Goal: Communication & Community: Share content

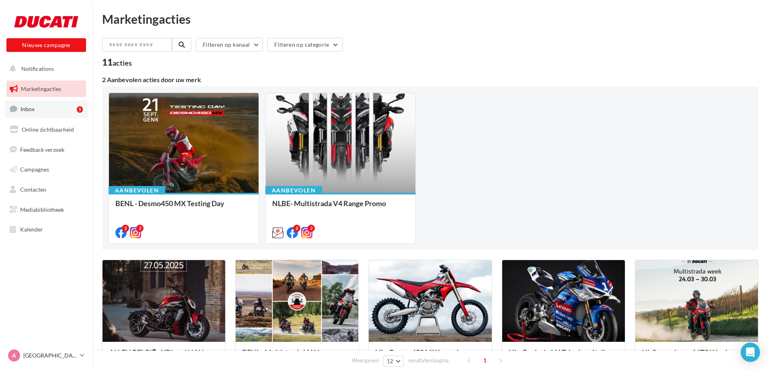
click at [33, 112] on span "Inbox" at bounding box center [28, 108] width 14 height 7
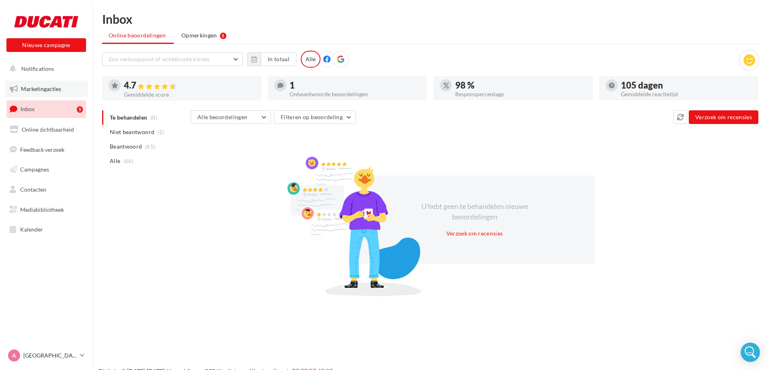
click at [37, 89] on span "Marketingacties" at bounding box center [41, 88] width 40 height 7
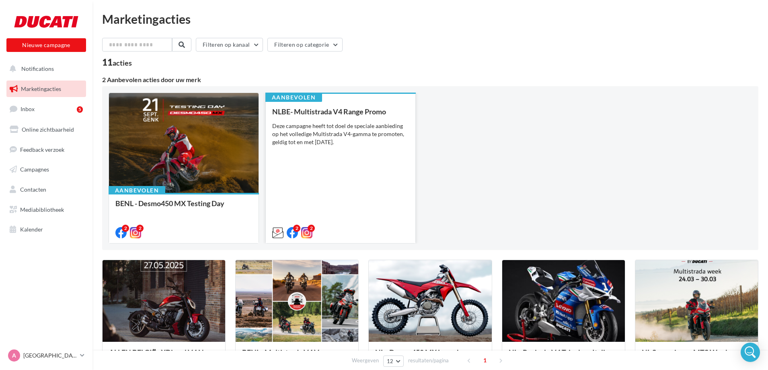
click at [334, 137] on div "Deze campagne heeft tot doel de speciale aanbieding op het volledige Multistrad…" at bounding box center [340, 134] width 137 height 24
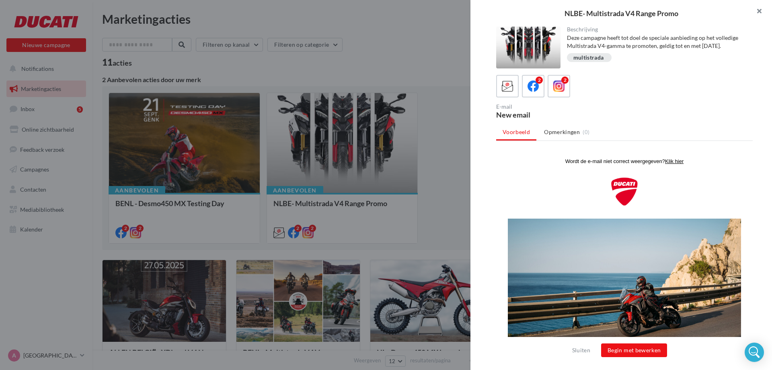
click at [764, 10] on button "button" at bounding box center [756, 12] width 32 height 24
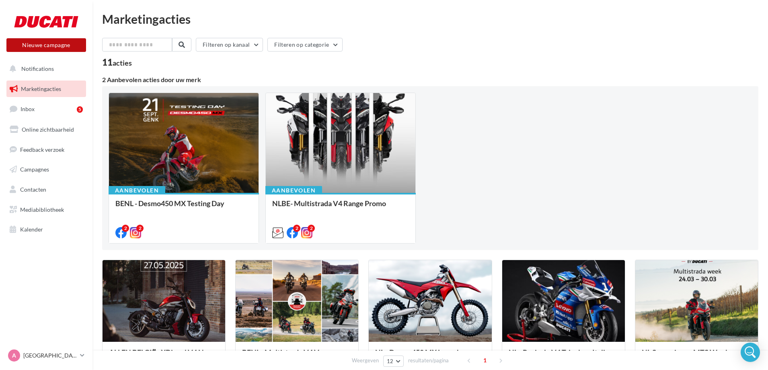
click at [39, 46] on button "Nieuwe campagne" at bounding box center [46, 45] width 80 height 14
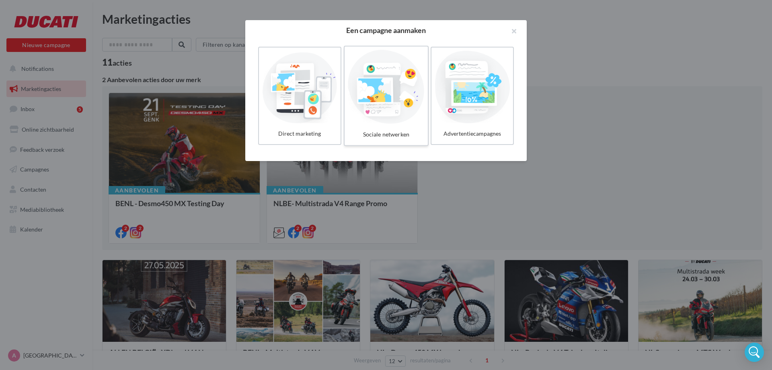
click at [373, 105] on div at bounding box center [386, 87] width 76 height 74
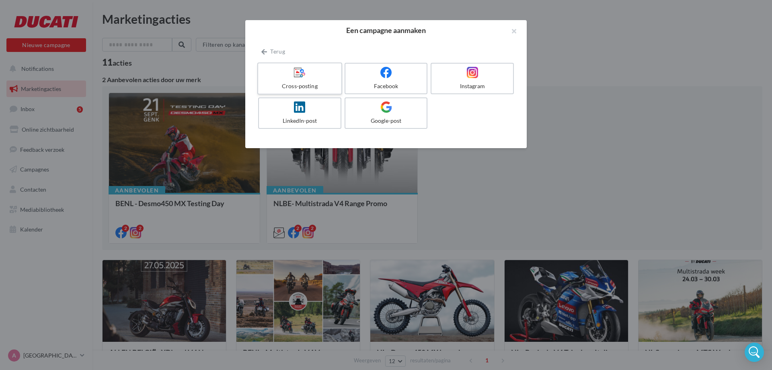
click at [317, 79] on div at bounding box center [299, 72] width 76 height 12
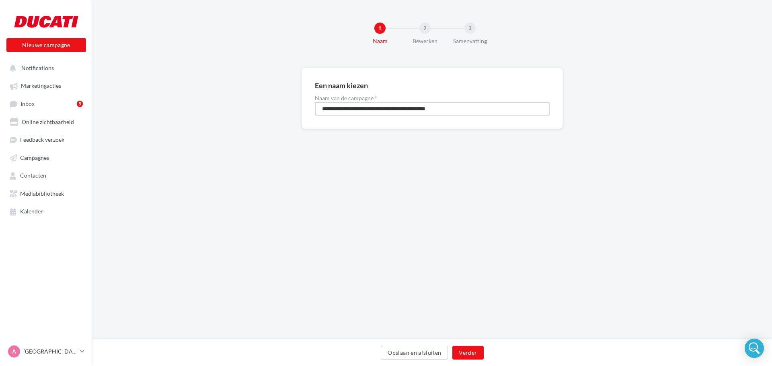
drag, startPoint x: 476, startPoint y: 106, endPoint x: 295, endPoint y: 116, distance: 181.3
click at [295, 116] on div "**********" at bounding box center [433, 111] width 680 height 87
type input "**********"
click at [460, 353] on button "Verder" at bounding box center [468, 353] width 31 height 14
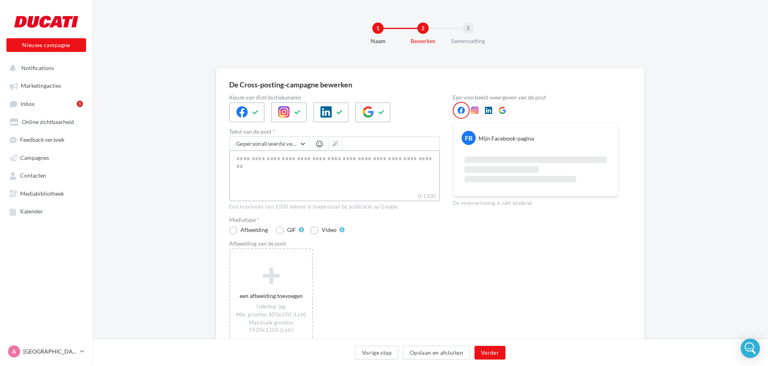
click at [252, 163] on textarea "0/1500" at bounding box center [334, 171] width 211 height 42
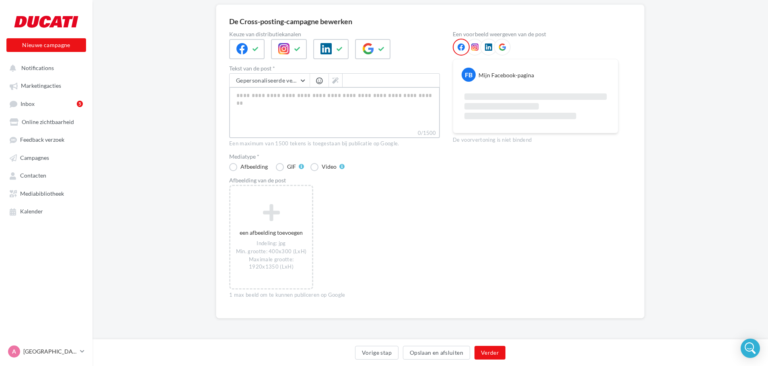
paste textarea "**********"
type textarea "**********"
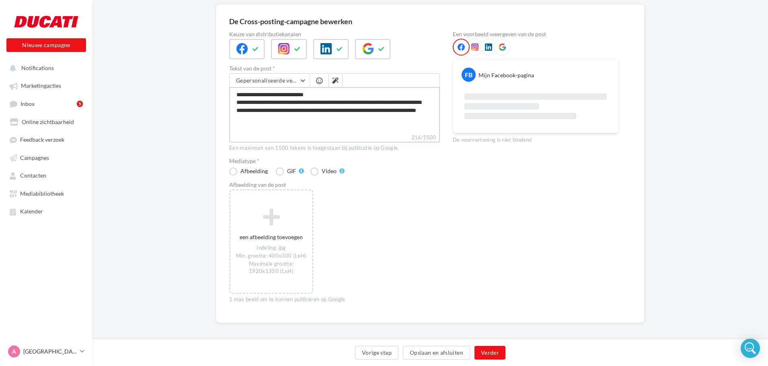
click at [331, 93] on textarea "**********" at bounding box center [334, 110] width 211 height 46
type textarea "**********"
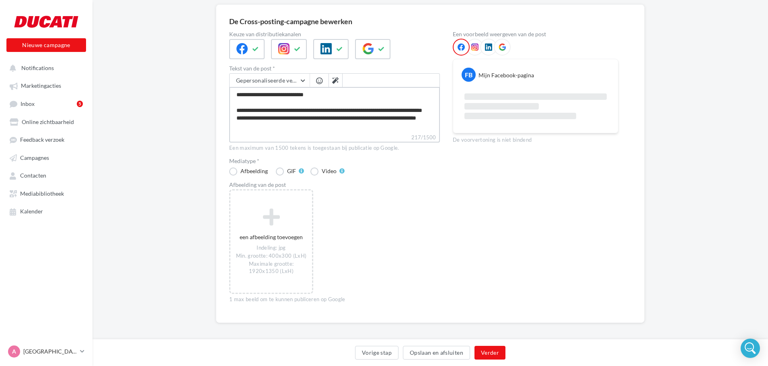
click at [300, 121] on textarea "**********" at bounding box center [334, 110] width 211 height 46
type textarea "**********"
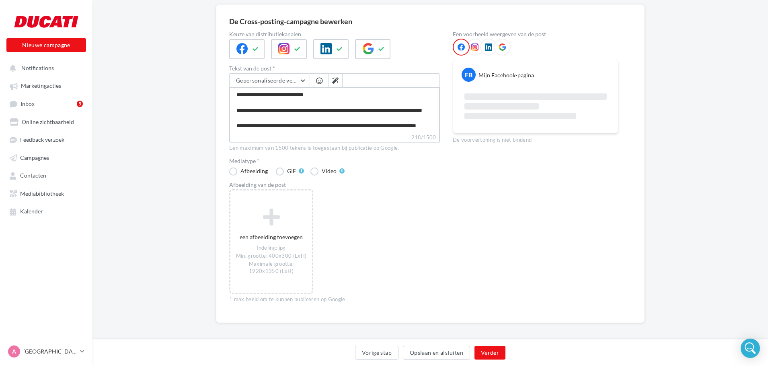
scroll to position [15, 0]
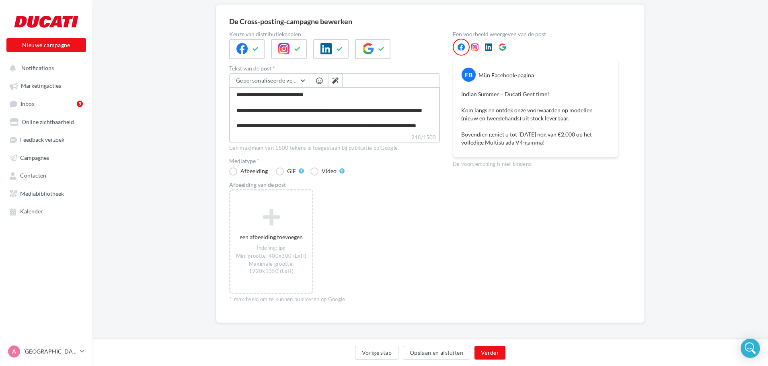
click at [237, 128] on textarea "**********" at bounding box center [334, 110] width 211 height 46
type textarea "**********"
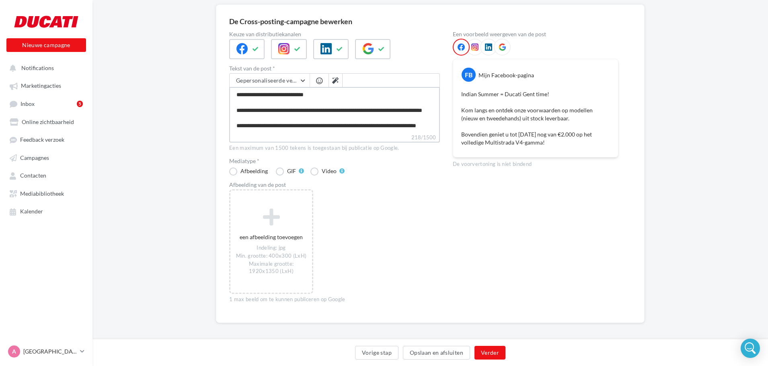
click at [302, 126] on textarea "**********" at bounding box center [334, 110] width 211 height 46
type textarea "**********"
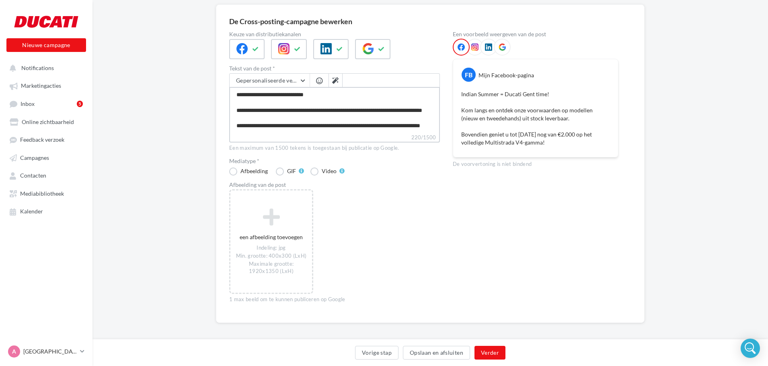
type textarea "**********"
paste textarea "**********"
type textarea "**********"
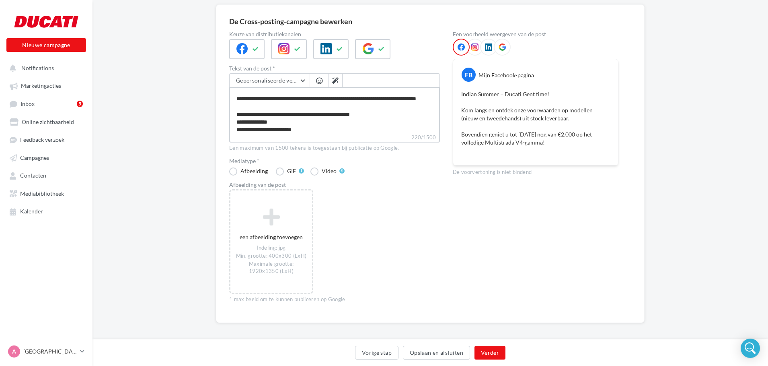
scroll to position [43, 0]
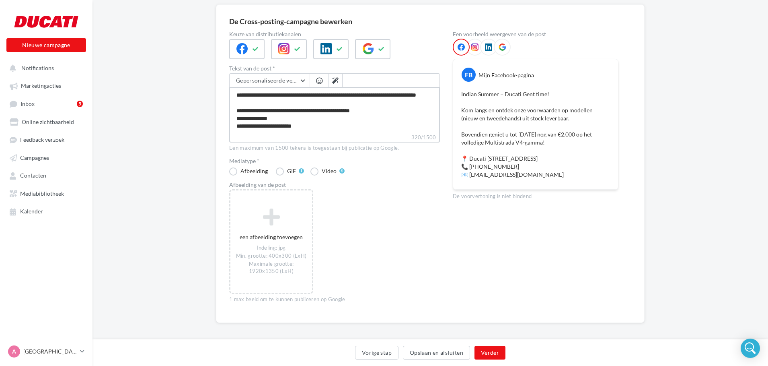
click at [284, 118] on textarea "**********" at bounding box center [334, 110] width 211 height 46
click at [325, 128] on textarea "**********" at bounding box center [334, 110] width 211 height 46
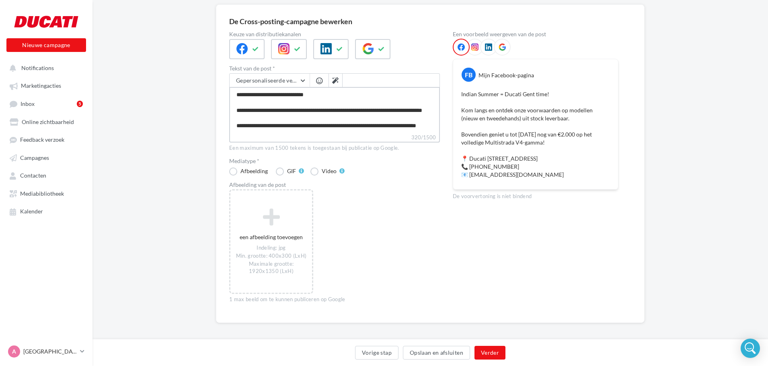
scroll to position [46, 0]
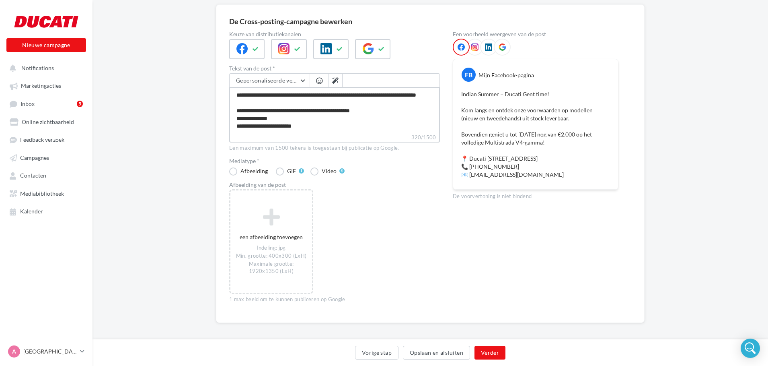
type textarea "**********"
click at [245, 136] on label "320/1500" at bounding box center [334, 137] width 211 height 9
click at [245, 133] on textarea "**********" at bounding box center [334, 110] width 211 height 46
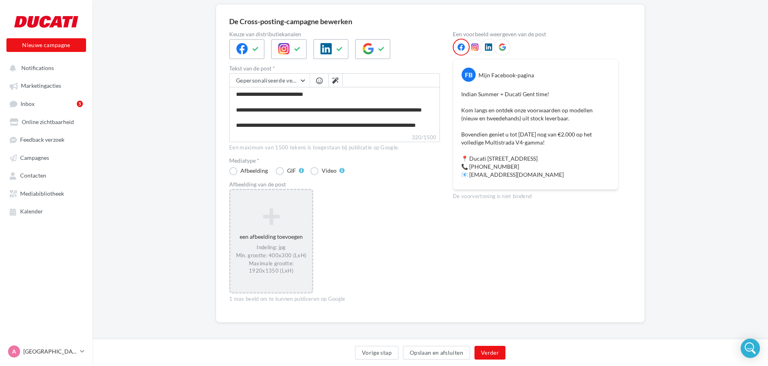
click at [261, 229] on div "een afbeelding toevoegen Indeling: jpg Min. grootte: 400x300 (LxH) Maximale gro…" at bounding box center [272, 241] width 82 height 75
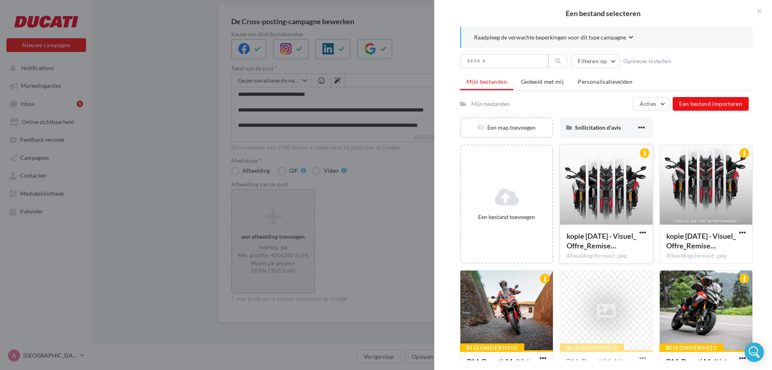
click at [616, 181] on div at bounding box center [606, 185] width 93 height 80
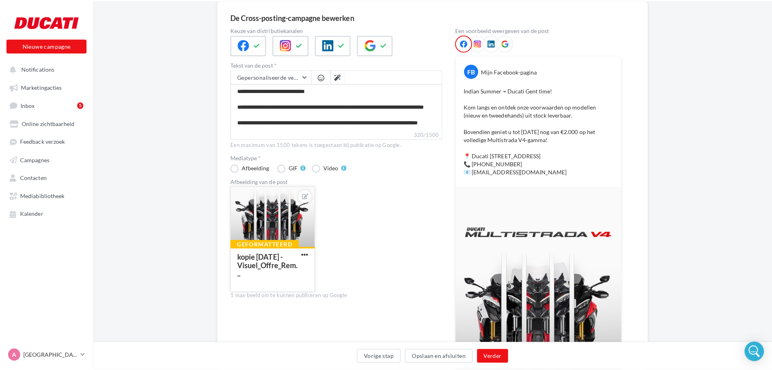
scroll to position [67, 0]
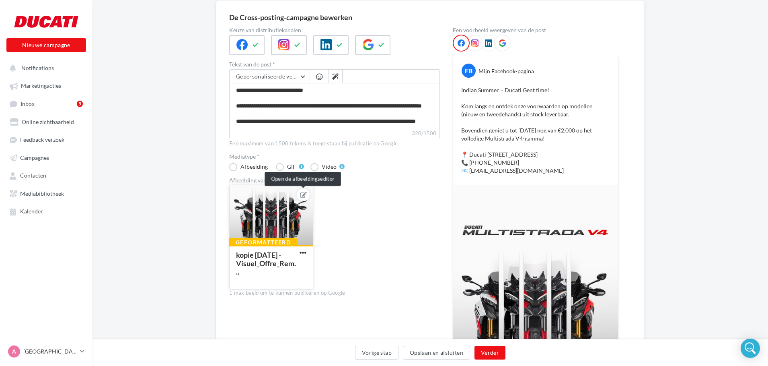
click at [305, 197] on icon at bounding box center [304, 195] width 6 height 6
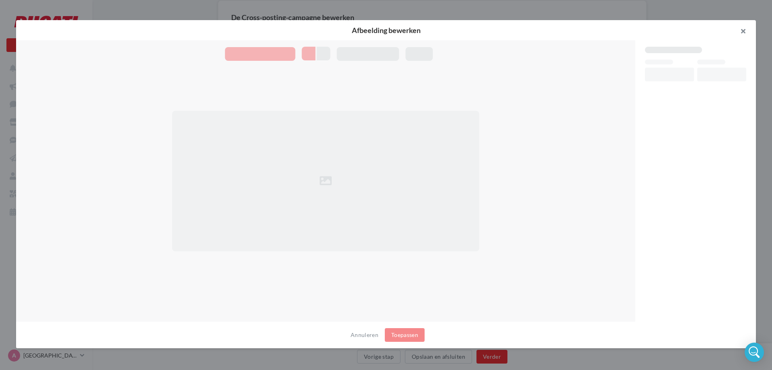
click at [744, 30] on button "button" at bounding box center [740, 32] width 32 height 24
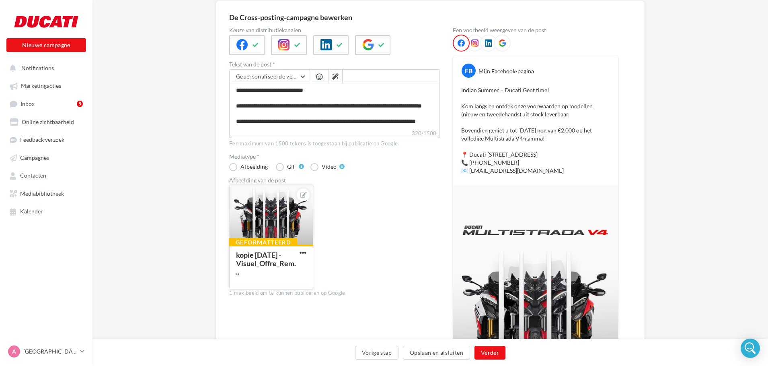
click at [272, 210] on div at bounding box center [271, 215] width 83 height 60
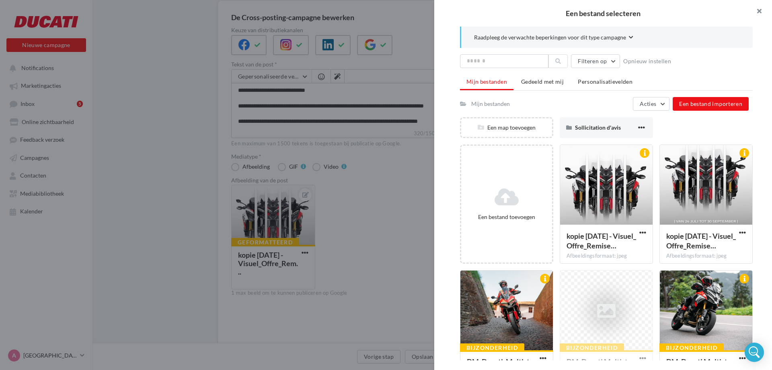
click at [761, 9] on button "button" at bounding box center [756, 12] width 32 height 24
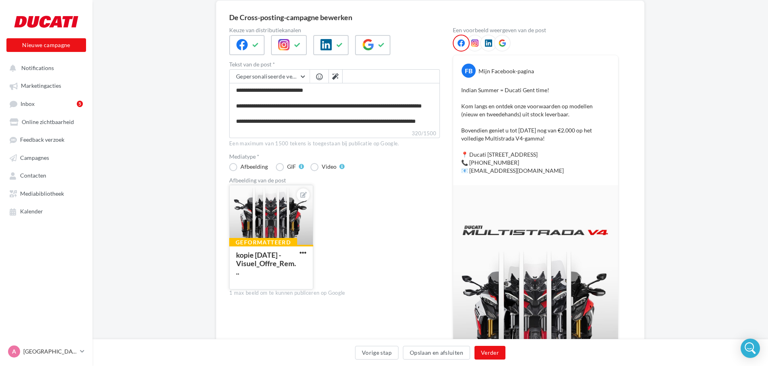
click at [255, 223] on div at bounding box center [271, 215] width 83 height 60
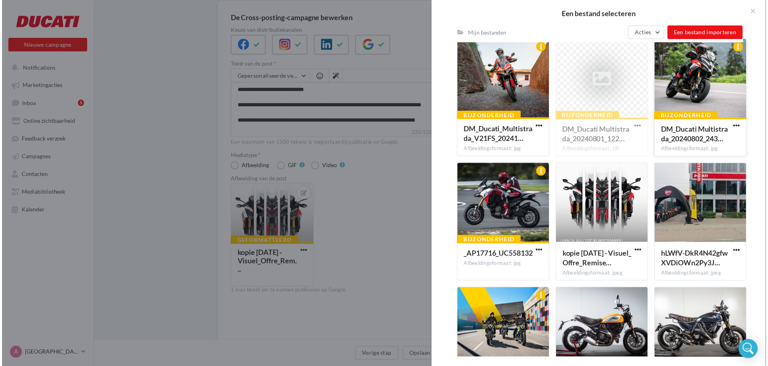
scroll to position [243, 0]
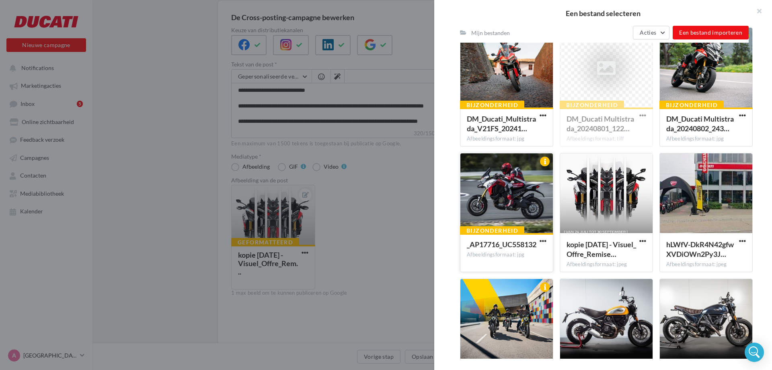
click at [509, 190] on div at bounding box center [507, 193] width 93 height 80
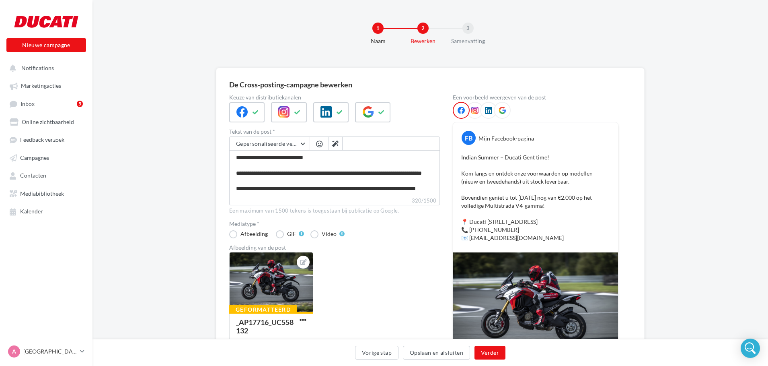
scroll to position [0, 0]
click at [520, 176] on p "Indian Summer = Ducati Gent time! Kom langs en ontdek onze voorwaarden op model…" at bounding box center [535, 197] width 149 height 89
click at [560, 181] on p "Indian Summer = Ducati Gent time! Kom langs en ontdek onze voorwaarden op model…" at bounding box center [535, 197] width 149 height 89
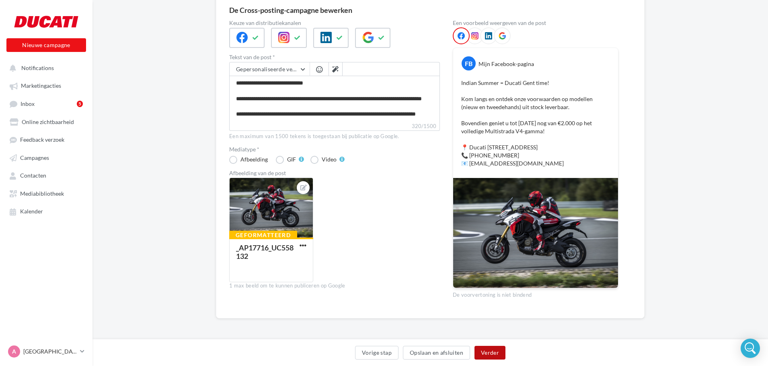
click at [494, 355] on button "Verder" at bounding box center [490, 353] width 31 height 14
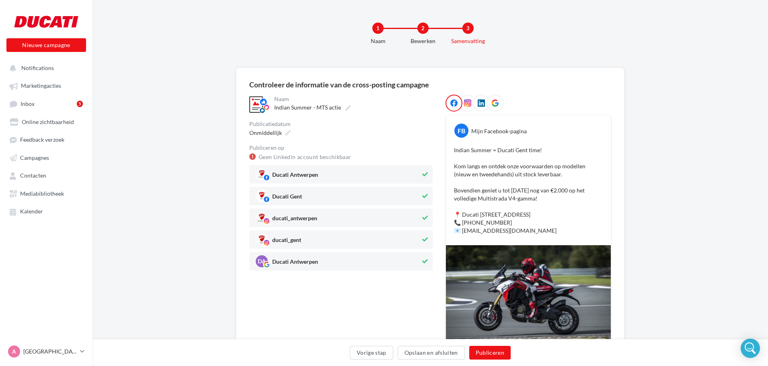
click at [427, 197] on icon at bounding box center [425, 196] width 6 height 6
click at [425, 239] on icon at bounding box center [425, 240] width 6 height 6
click at [480, 101] on icon at bounding box center [481, 102] width 7 height 7
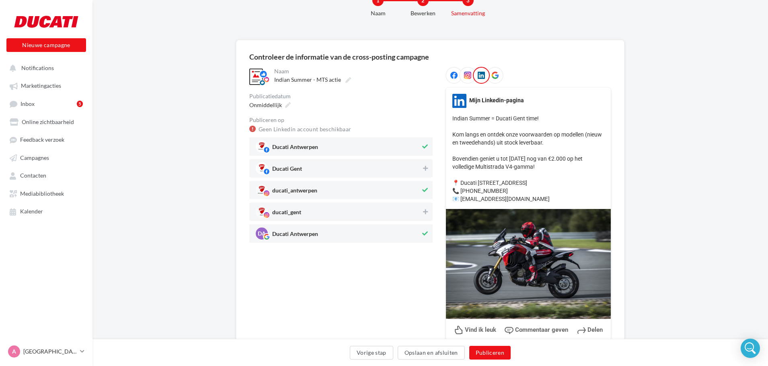
scroll to position [27, 0]
click at [379, 356] on button "Vorige stap" at bounding box center [371, 353] width 43 height 14
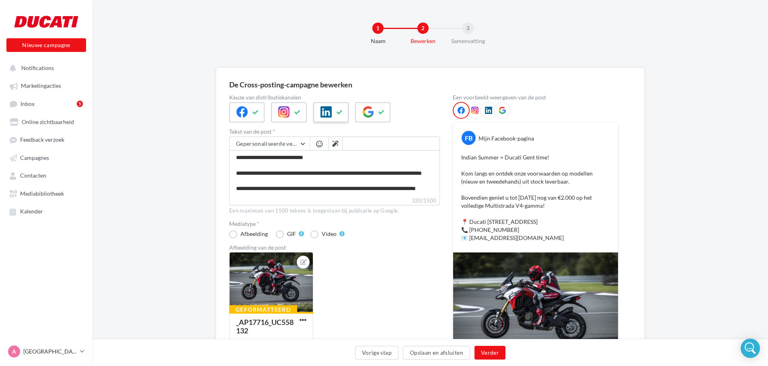
click at [326, 111] on icon at bounding box center [326, 111] width 11 height 11
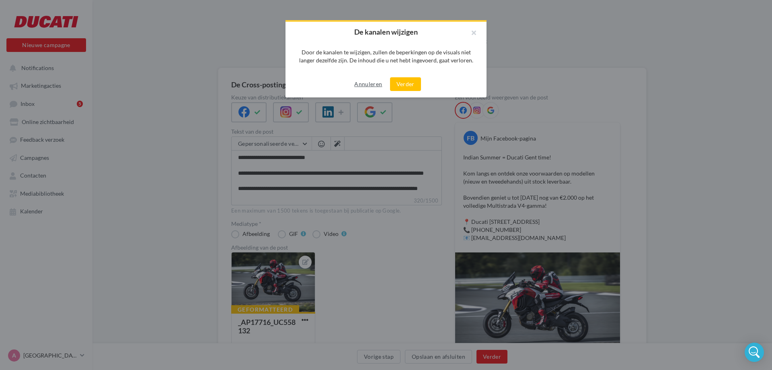
click at [372, 87] on button "Annuleren" at bounding box center [368, 84] width 34 height 10
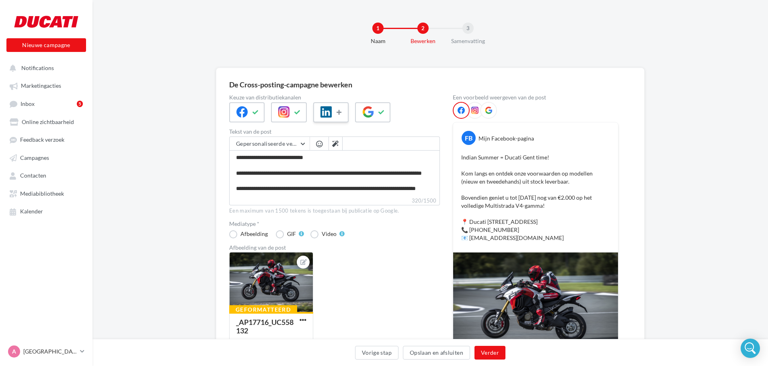
click at [343, 113] on button at bounding box center [340, 112] width 10 height 12
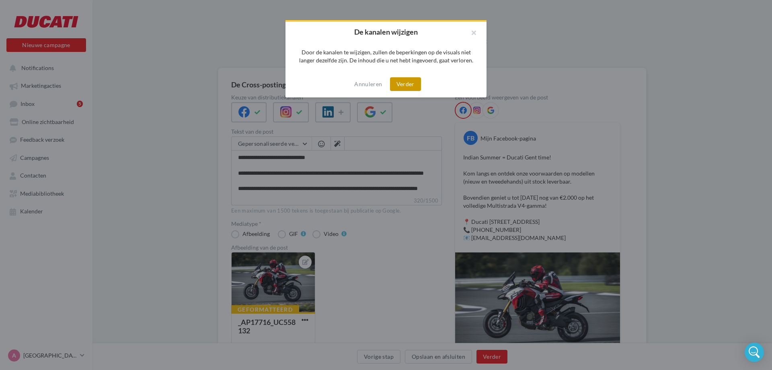
click at [402, 84] on button "Verder" at bounding box center [405, 84] width 31 height 14
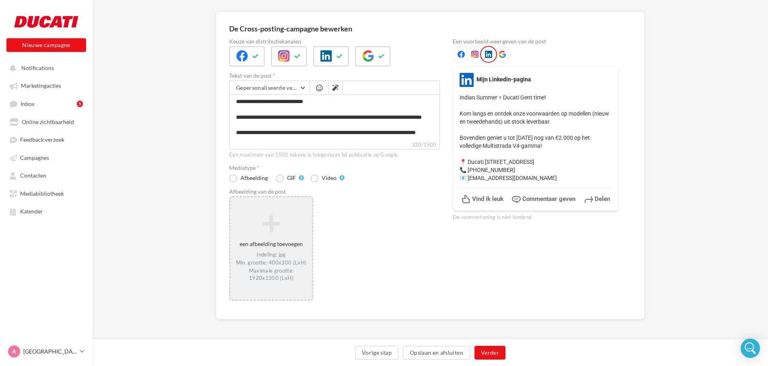
click at [274, 224] on icon at bounding box center [271, 223] width 75 height 19
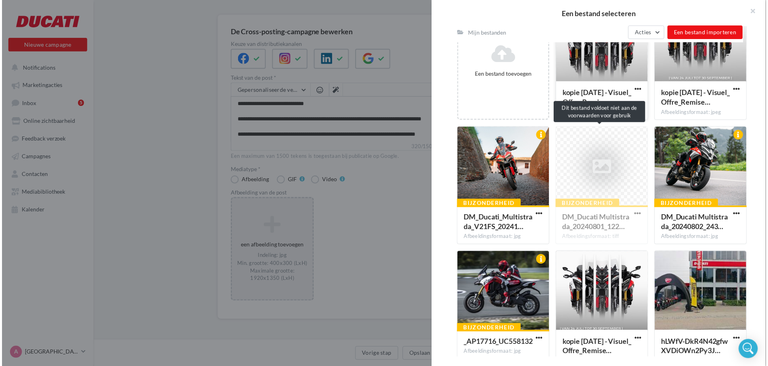
scroll to position [143, 0]
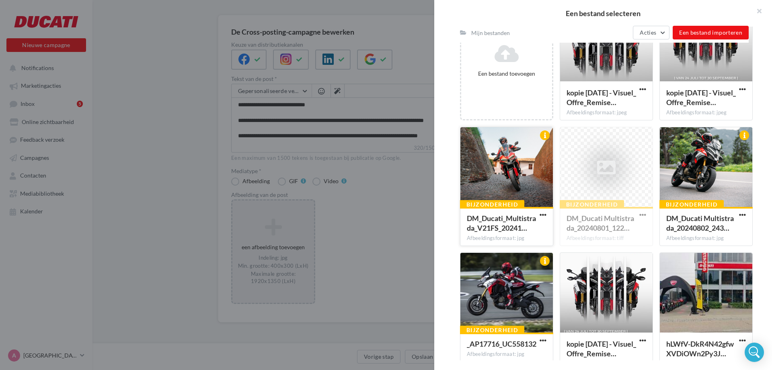
click at [497, 173] on div at bounding box center [507, 167] width 93 height 80
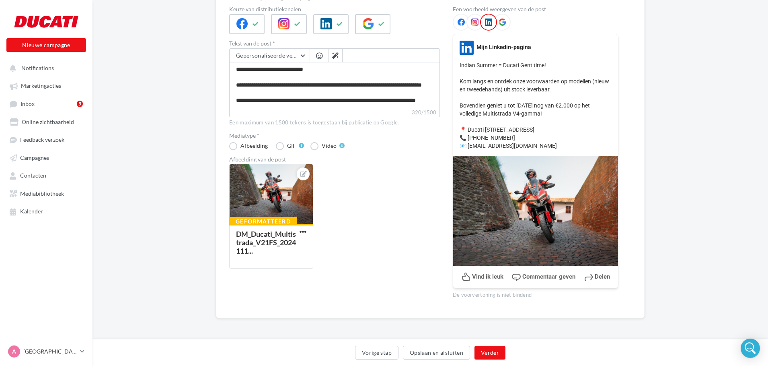
scroll to position [0, 0]
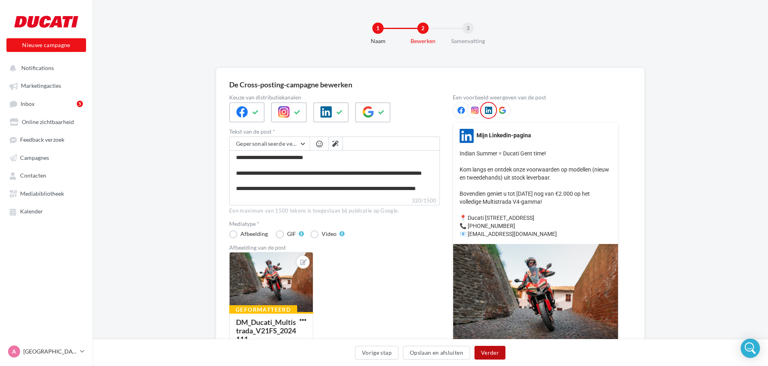
click at [490, 347] on button "Verder" at bounding box center [490, 353] width 31 height 14
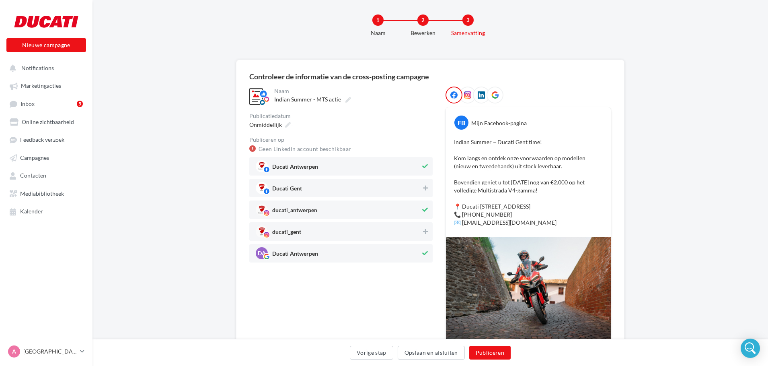
scroll to position [10, 0]
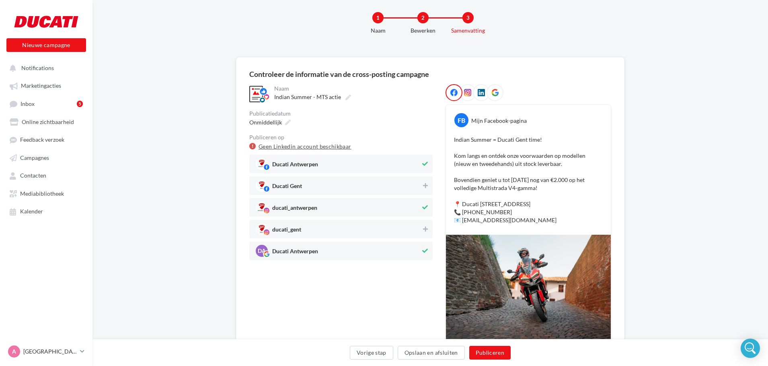
click at [276, 146] on link "Geen Linkedin account beschikbaar" at bounding box center [305, 147] width 93 height 10
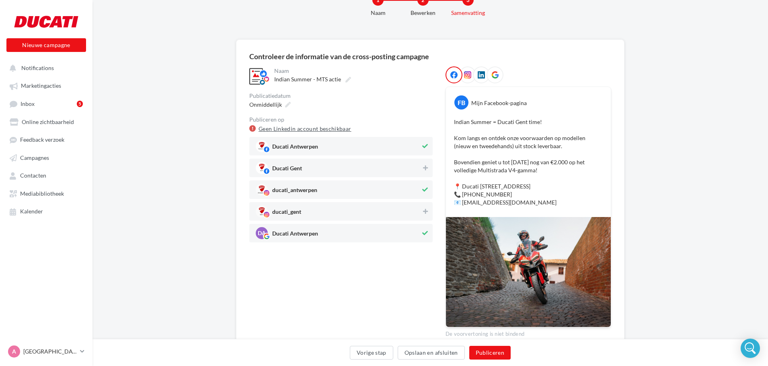
scroll to position [30, 0]
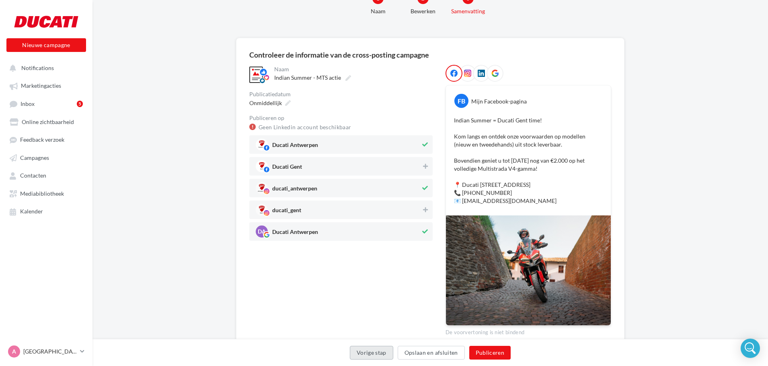
click at [374, 351] on button "Vorige stap" at bounding box center [371, 353] width 43 height 14
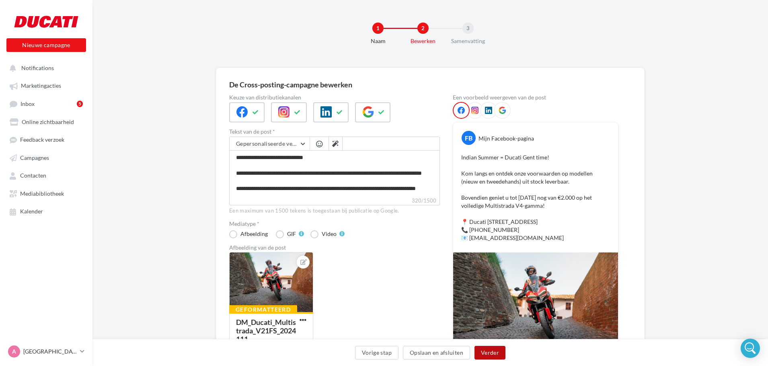
click at [485, 354] on button "Verder" at bounding box center [490, 353] width 31 height 14
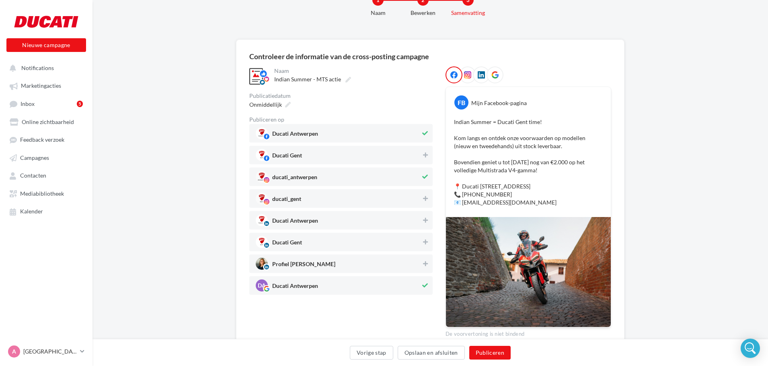
scroll to position [30, 0]
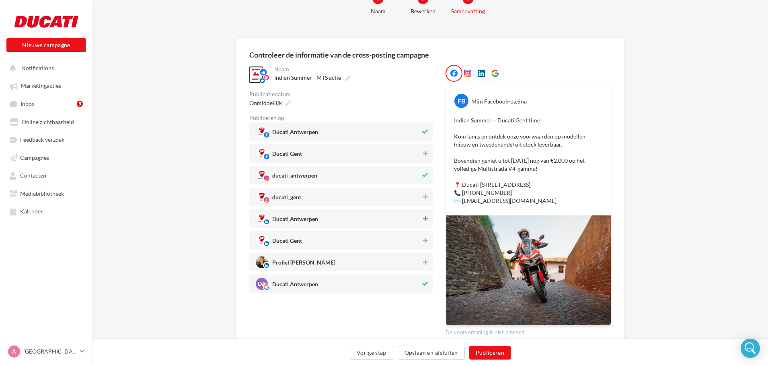
click at [424, 218] on icon at bounding box center [425, 219] width 5 height 6
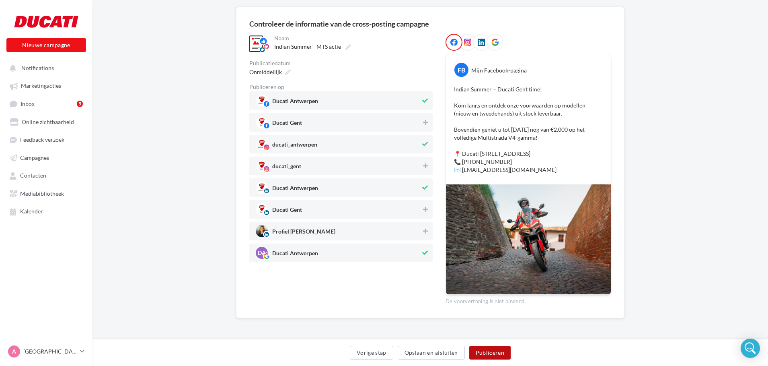
click at [482, 351] on button "Publiceren" at bounding box center [490, 353] width 42 height 14
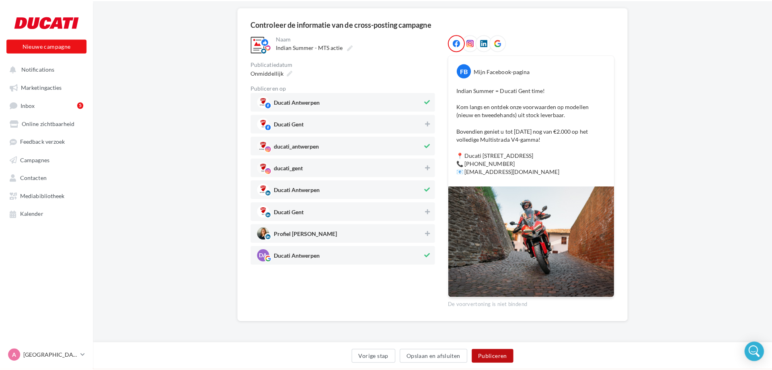
scroll to position [57, 0]
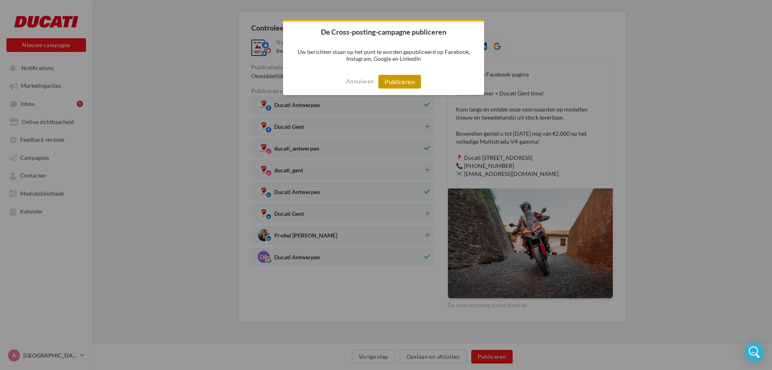
click at [391, 80] on button "Publiceren" at bounding box center [400, 82] width 43 height 14
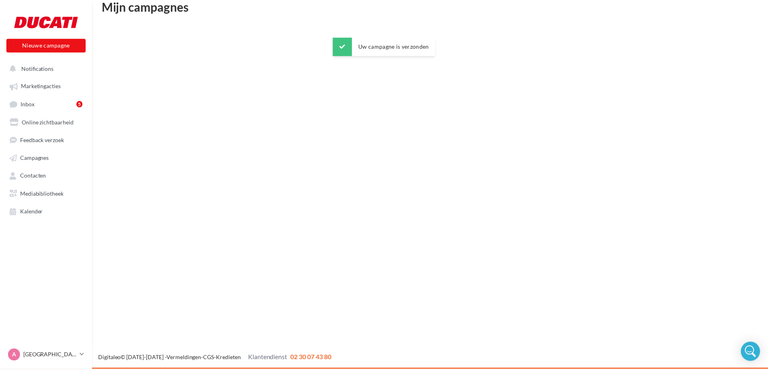
scroll to position [13, 0]
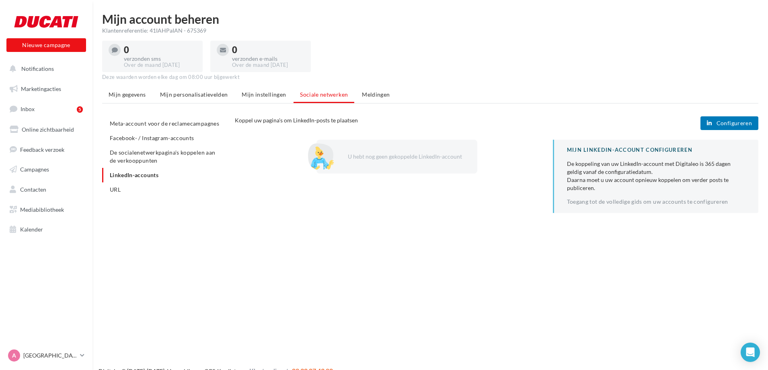
click at [737, 122] on span "Configureren" at bounding box center [734, 123] width 35 height 6
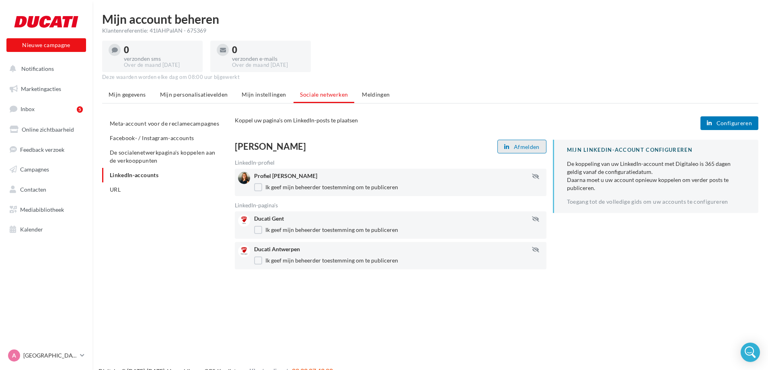
click at [524, 145] on span "Afmelden" at bounding box center [527, 147] width 26 height 6
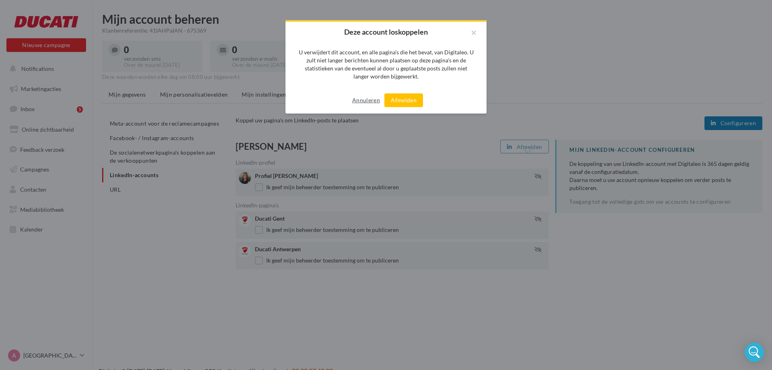
click at [360, 100] on button "Annuleren" at bounding box center [366, 100] width 34 height 10
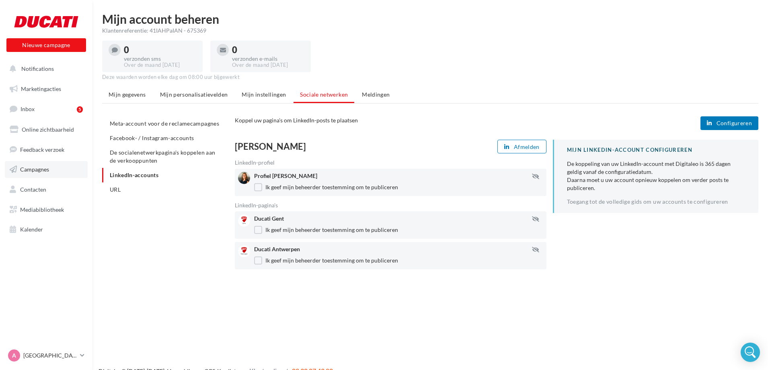
click at [31, 172] on span "Campagnes" at bounding box center [34, 169] width 29 height 7
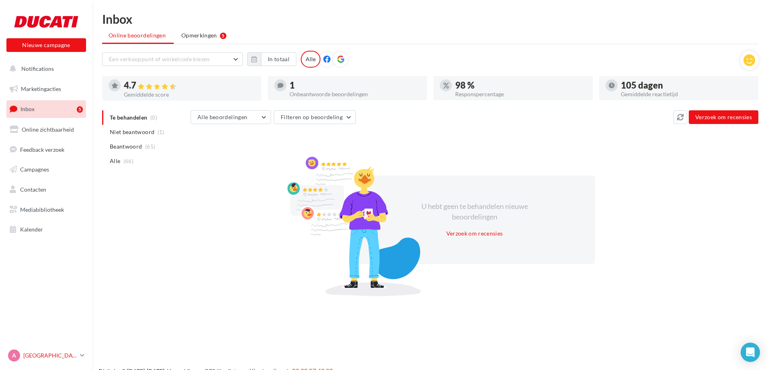
click at [80, 354] on icon at bounding box center [82, 355] width 4 height 7
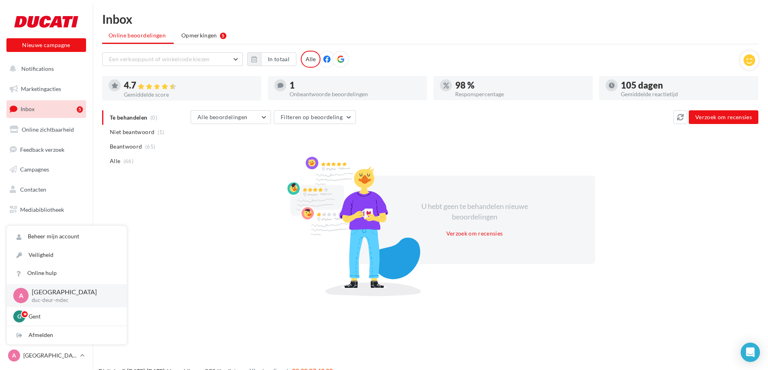
click at [121, 199] on div "Te behandelen (0) Niet beantwoord (1) [GEOGRAPHIC_DATA] (65) Alle (66) Alle beo…" at bounding box center [430, 201] width 657 height 182
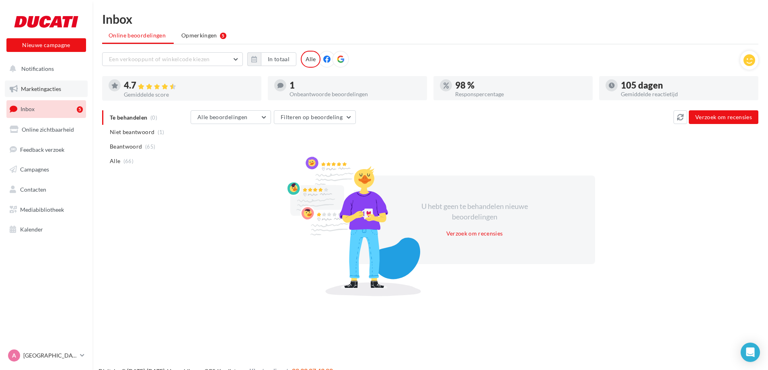
click at [33, 89] on span "Marketingacties" at bounding box center [41, 88] width 40 height 7
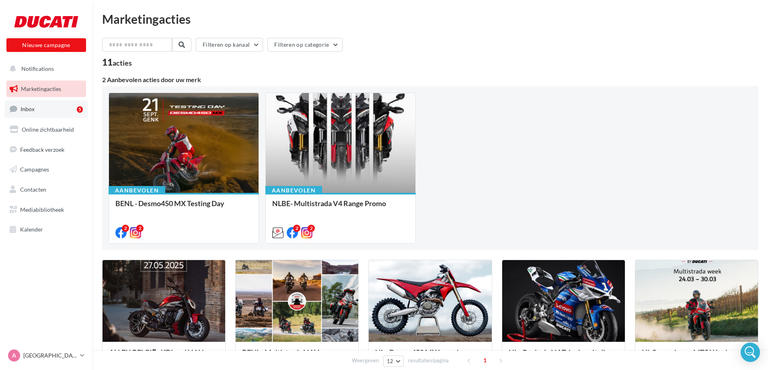
click at [50, 117] on link "Inbox 5" at bounding box center [46, 108] width 83 height 17
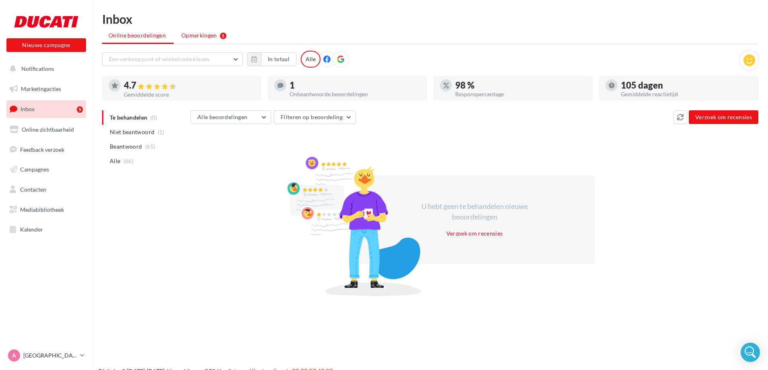
click at [204, 36] on span "Opmerkingen" at bounding box center [199, 35] width 36 height 8
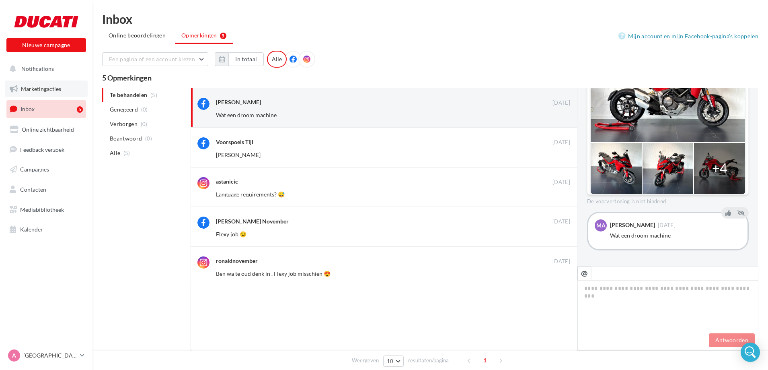
click at [31, 86] on span "Marketingacties" at bounding box center [41, 88] width 40 height 7
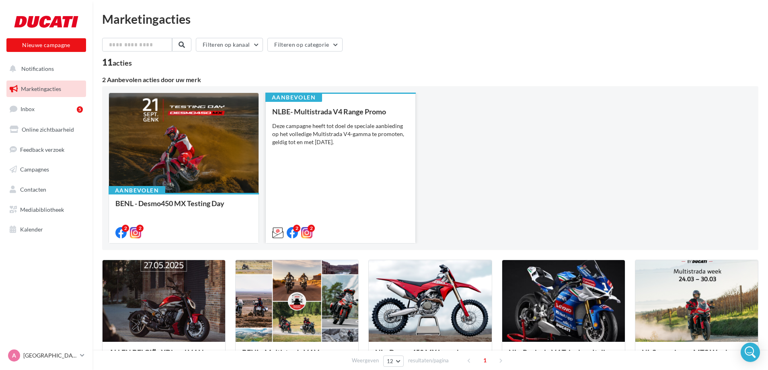
click at [333, 130] on div "Deze campagne heeft tot doel de speciale aanbieding op het volledige Multistrad…" at bounding box center [340, 134] width 137 height 24
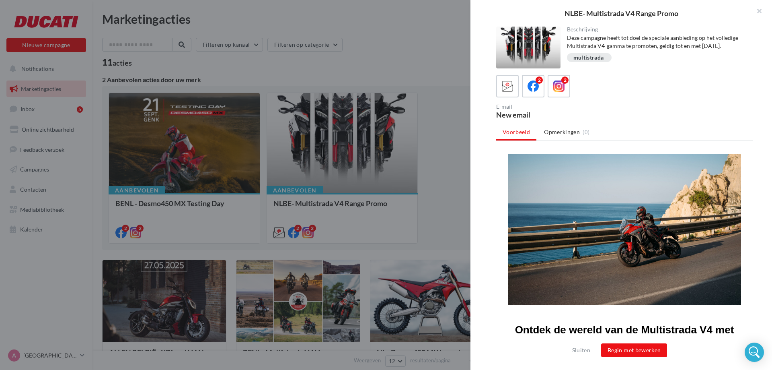
scroll to position [70, 0]
click at [616, 352] on button "Begin met bewerken" at bounding box center [634, 350] width 66 height 14
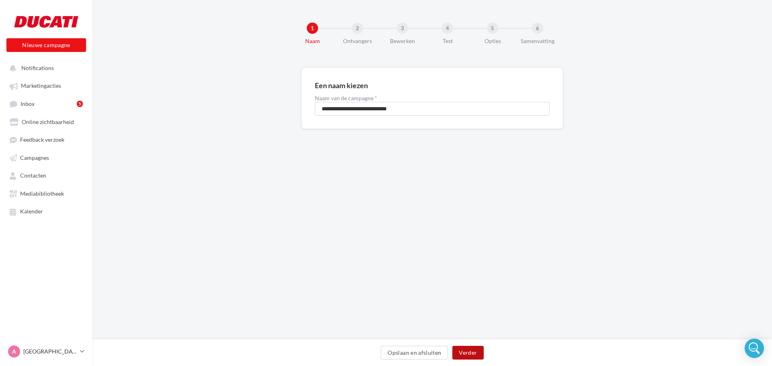
click at [465, 356] on button "Verder" at bounding box center [468, 353] width 31 height 14
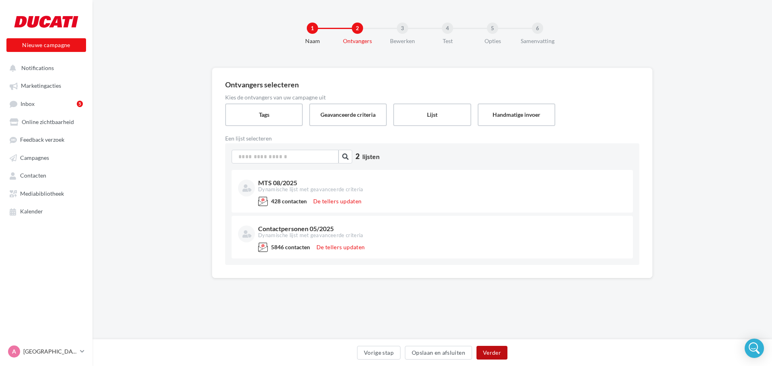
click at [491, 356] on button "Verder" at bounding box center [492, 353] width 31 height 14
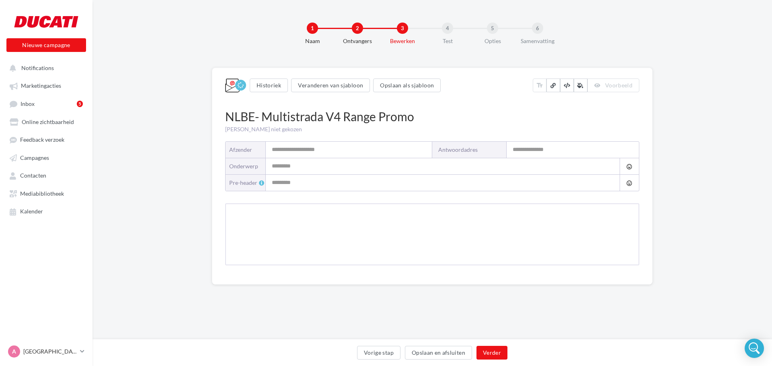
type input "**********"
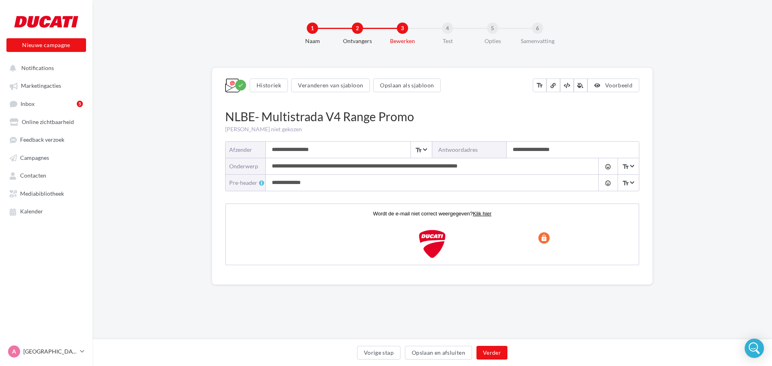
type input "**********"
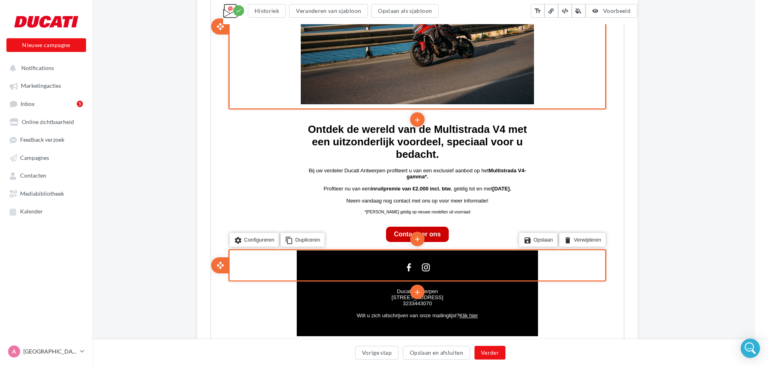
scroll to position [395, 13]
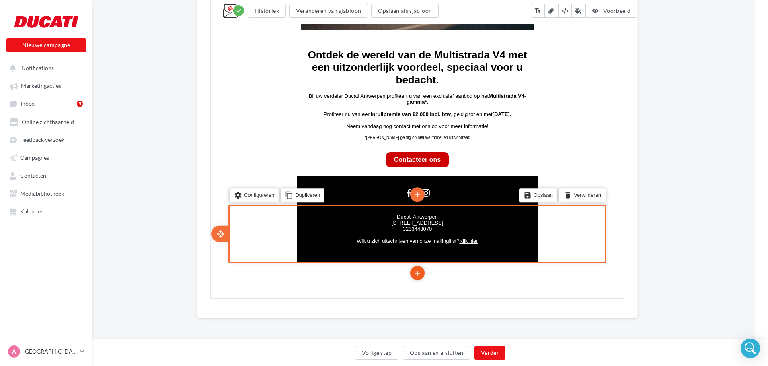
click at [416, 270] on icon "add" at bounding box center [417, 273] width 8 height 14
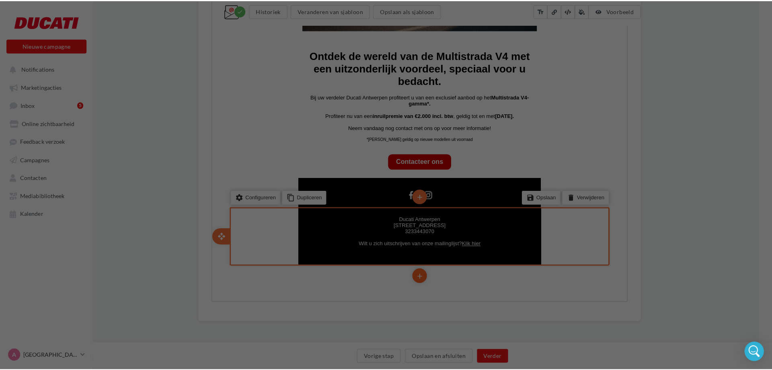
scroll to position [391, 13]
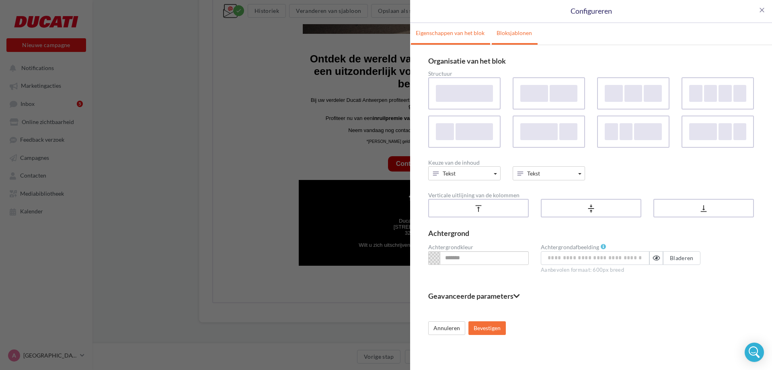
click at [513, 34] on link "Bloksjablonen" at bounding box center [514, 33] width 45 height 20
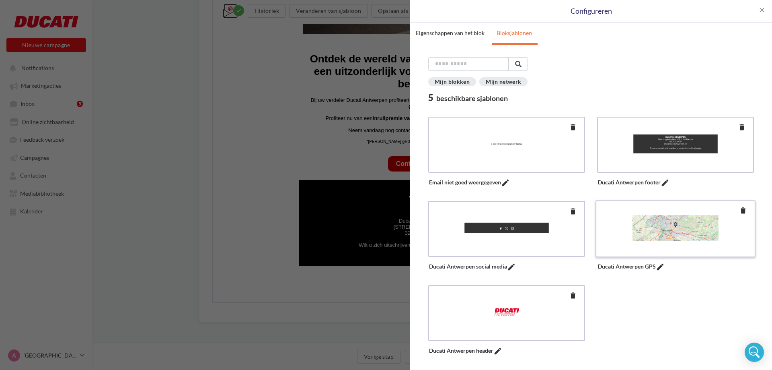
click at [668, 229] on div at bounding box center [676, 227] width 146 height 41
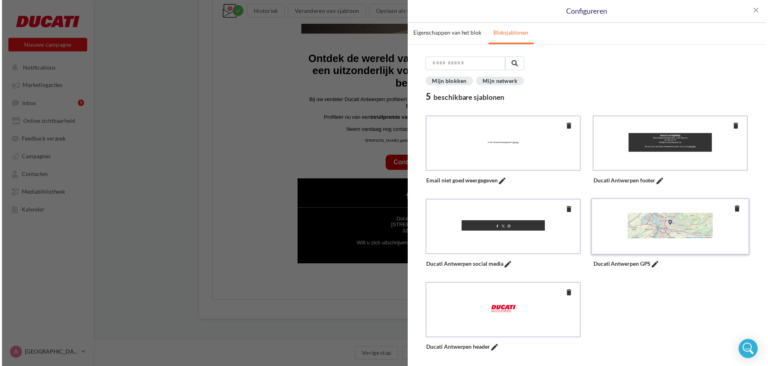
scroll to position [25, 0]
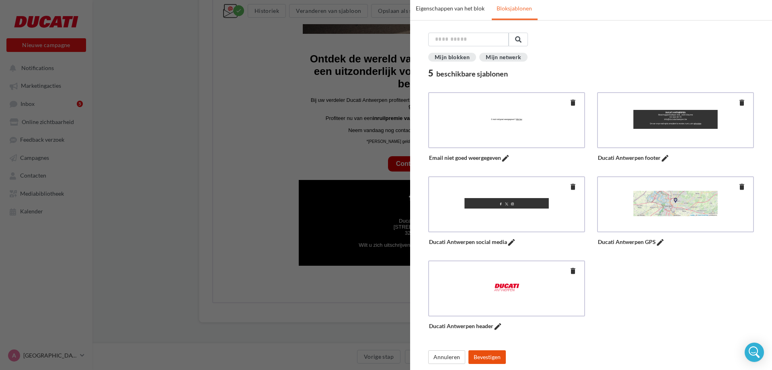
click at [485, 359] on button "Bevestigen" at bounding box center [487, 357] width 37 height 14
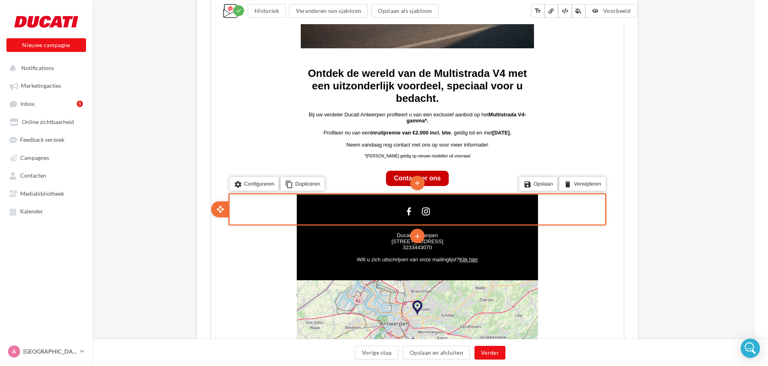
scroll to position [373, 13]
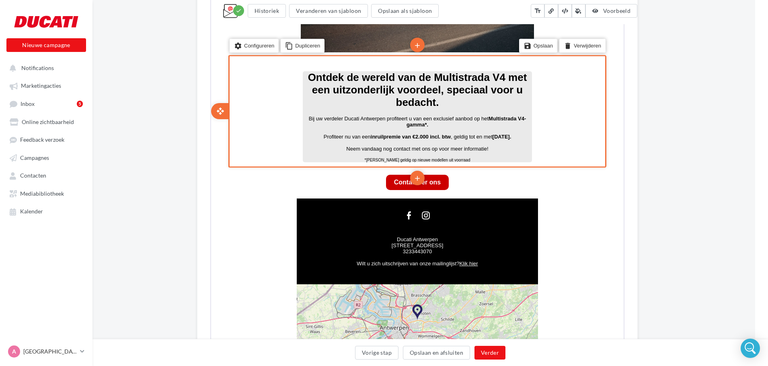
click at [374, 135] on strong "inruilpremie van €2.000 incl. btw" at bounding box center [410, 136] width 80 height 6
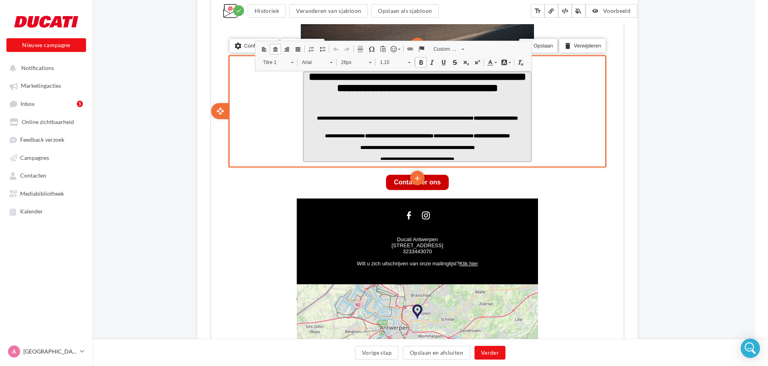
click at [308, 118] on p "**********" at bounding box center [416, 121] width 229 height 12
drag, startPoint x: 308, startPoint y: 118, endPoint x: 456, endPoint y: 148, distance: 150.9
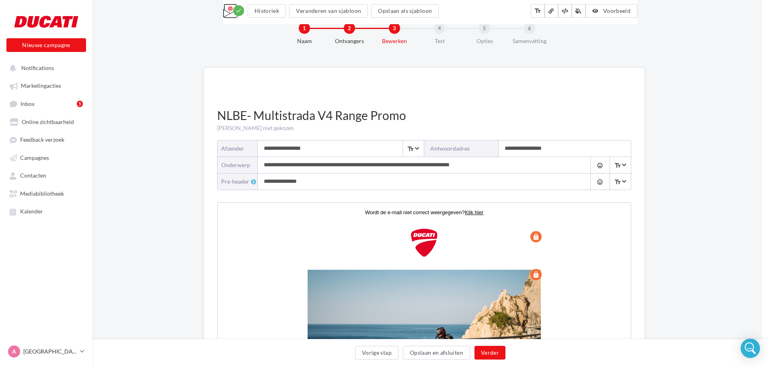
scroll to position [0, 5]
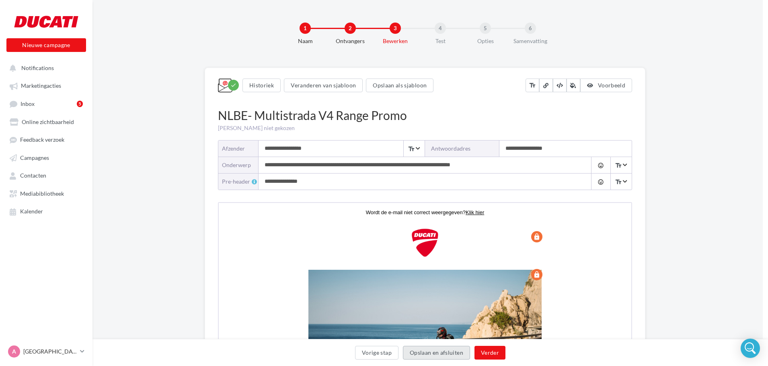
click at [415, 350] on button "Opslaan en afsluiten" at bounding box center [436, 353] width 67 height 14
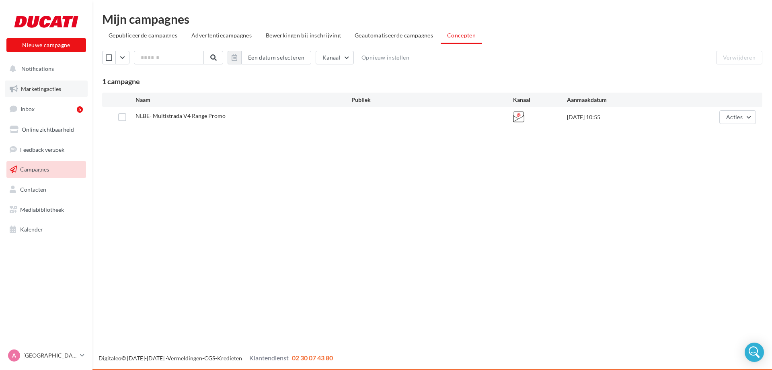
click at [32, 89] on span "Marketingacties" at bounding box center [41, 88] width 40 height 7
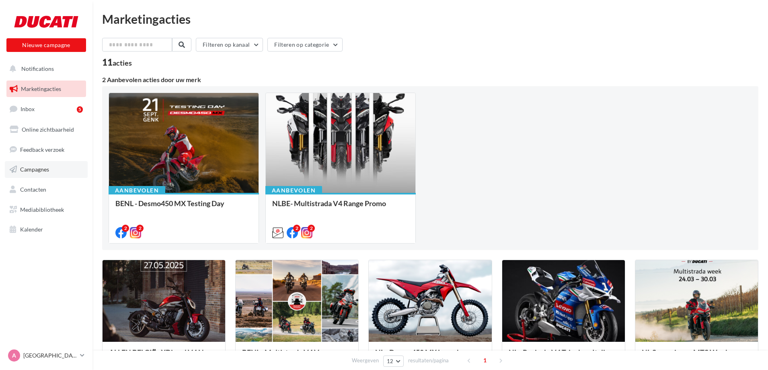
click at [43, 169] on span "Campagnes" at bounding box center [34, 169] width 29 height 7
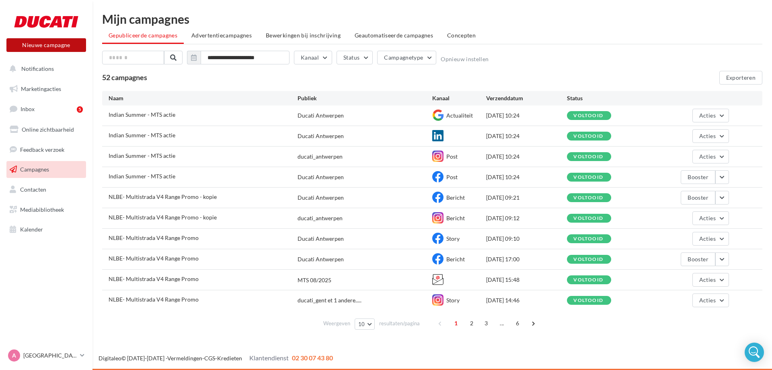
click at [42, 44] on button "Nieuwe campagne" at bounding box center [46, 45] width 80 height 14
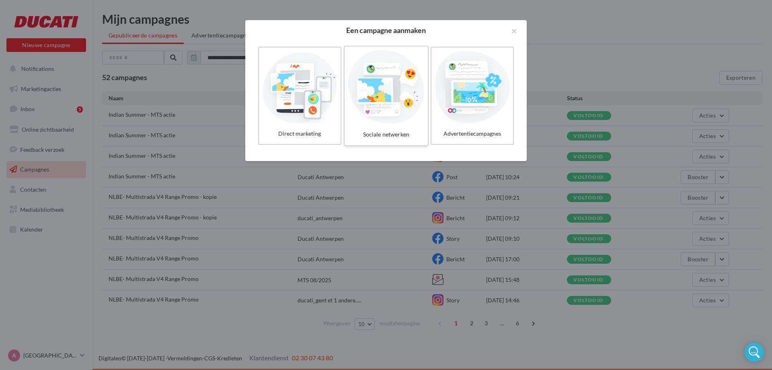
click at [390, 103] on div at bounding box center [386, 87] width 76 height 74
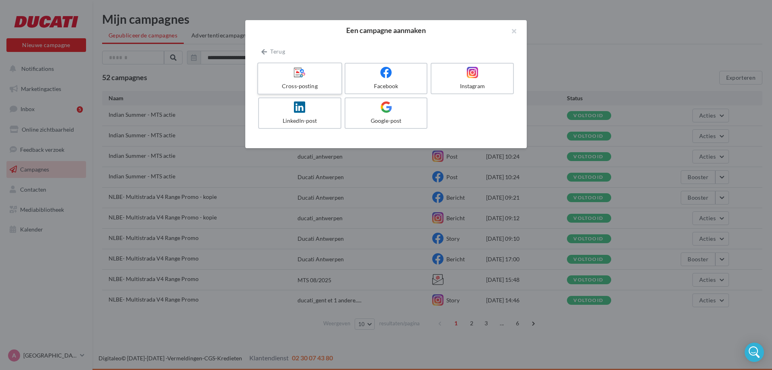
click at [296, 83] on div "Cross-posting" at bounding box center [299, 86] width 76 height 8
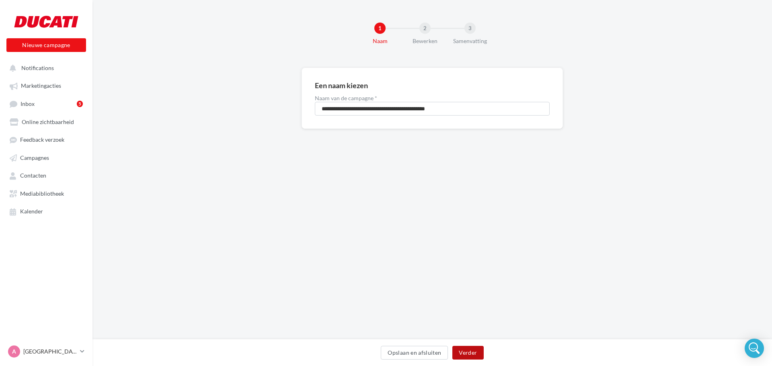
click at [475, 353] on button "Verder" at bounding box center [468, 353] width 31 height 14
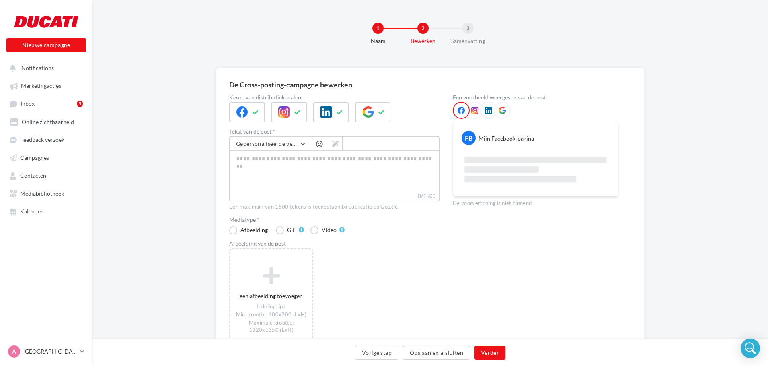
click at [326, 155] on textarea "0/1500" at bounding box center [334, 171] width 211 height 42
click at [471, 111] on div at bounding box center [475, 110] width 17 height 17
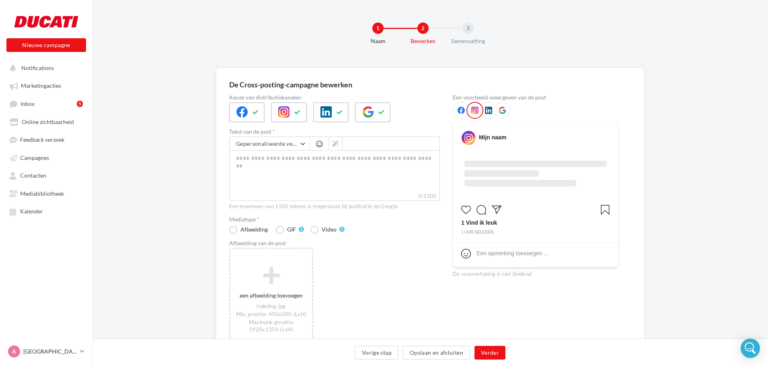
click at [490, 108] on icon at bounding box center [488, 110] width 7 height 7
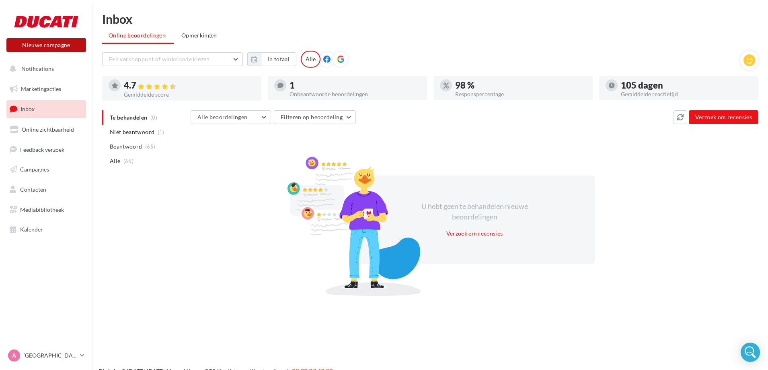
click at [35, 40] on button "Nieuwe campagne" at bounding box center [46, 45] width 80 height 14
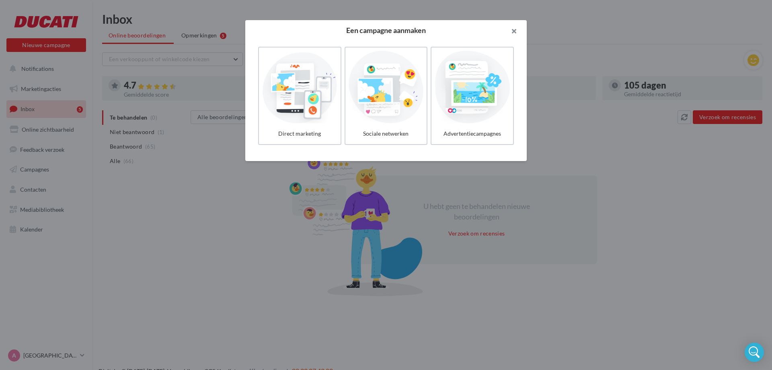
click at [515, 31] on button "button" at bounding box center [511, 32] width 32 height 24
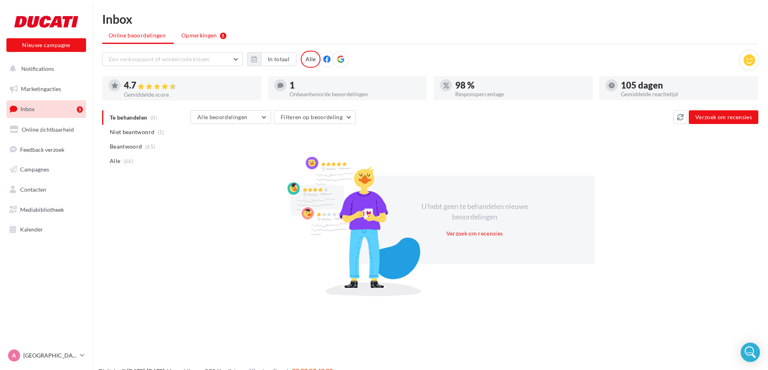
click at [197, 34] on span "Opmerkingen" at bounding box center [199, 35] width 36 height 8
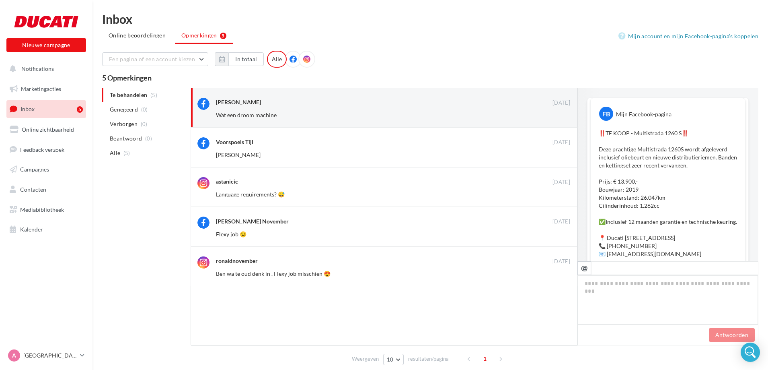
scroll to position [242, 0]
